Goal: Information Seeking & Learning: Learn about a topic

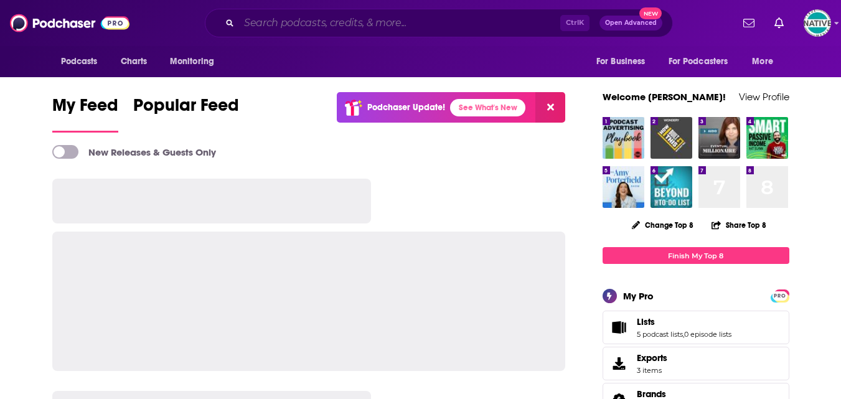
click at [355, 22] on input "Search podcasts, credits, & more..." at bounding box center [399, 23] width 321 height 20
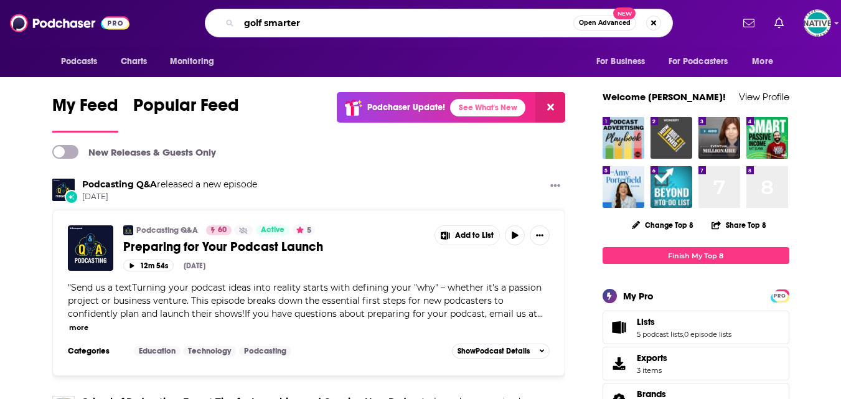
type input "golf smarter"
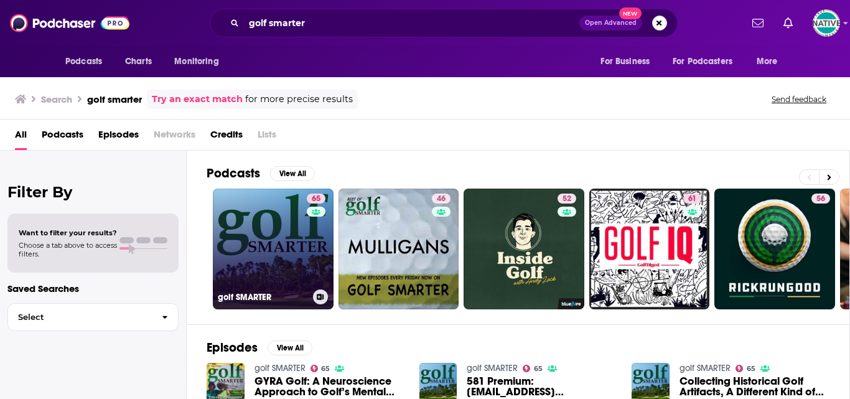
click at [273, 233] on link "65 golf SMARTER" at bounding box center [273, 249] width 121 height 121
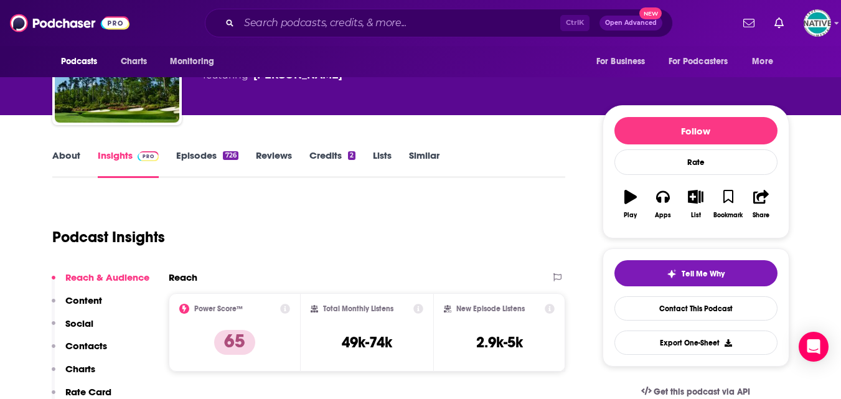
scroll to position [62, 0]
